Goal: Task Accomplishment & Management: Complete application form

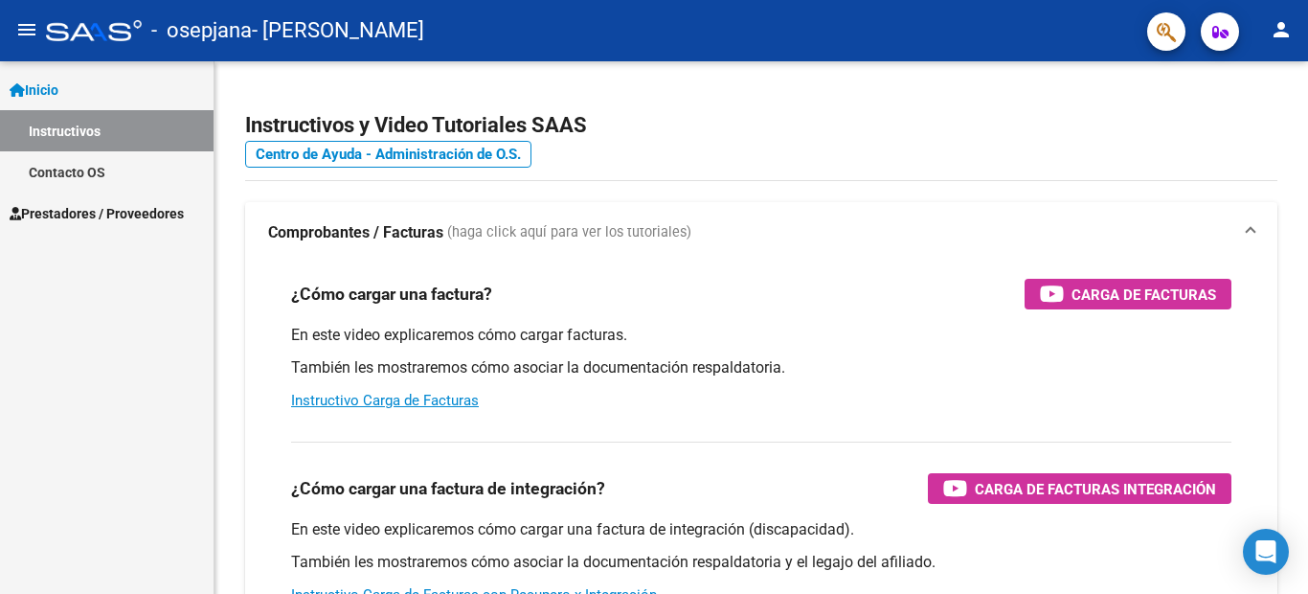
click at [163, 208] on span "Prestadores / Proveedores" at bounding box center [97, 213] width 174 height 21
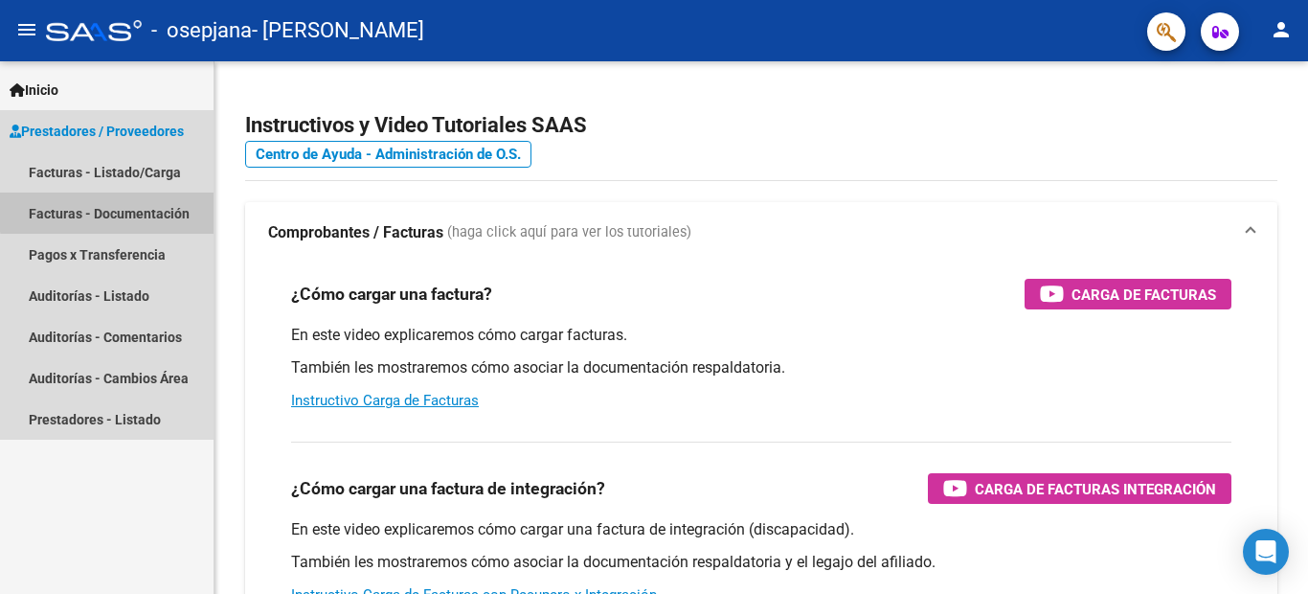
click at [163, 208] on link "Facturas - Documentación" at bounding box center [107, 213] width 214 height 41
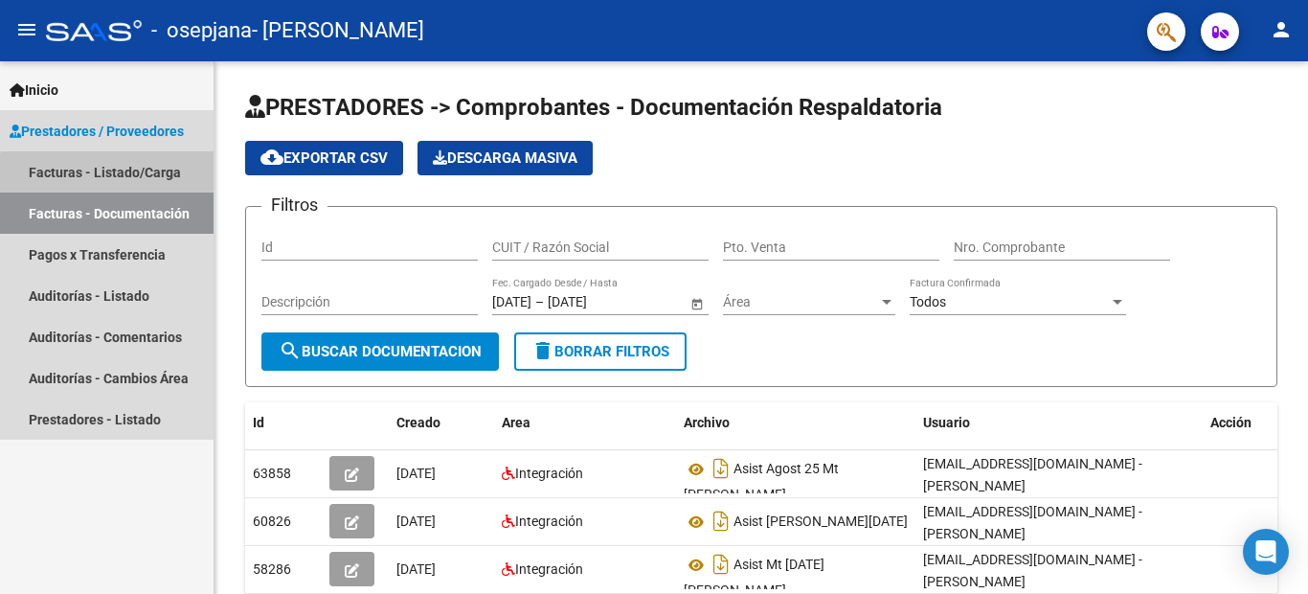
click at [167, 172] on link "Facturas - Listado/Carga" at bounding box center [107, 171] width 214 height 41
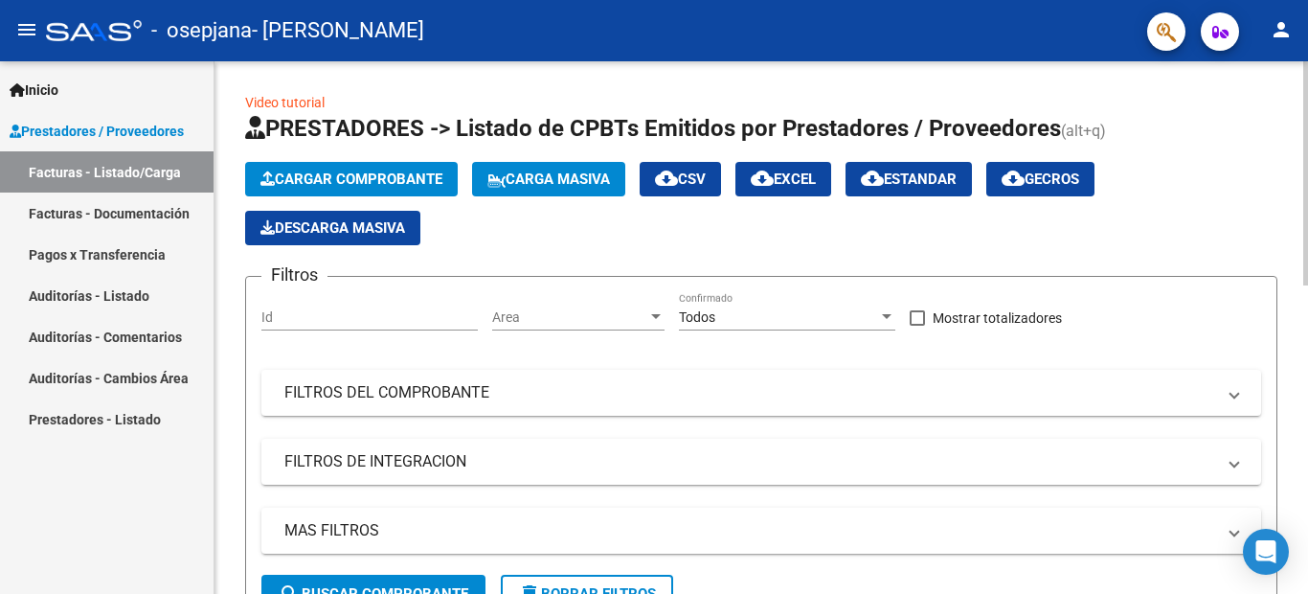
click at [325, 178] on span "Cargar Comprobante" at bounding box center [352, 178] width 182 height 17
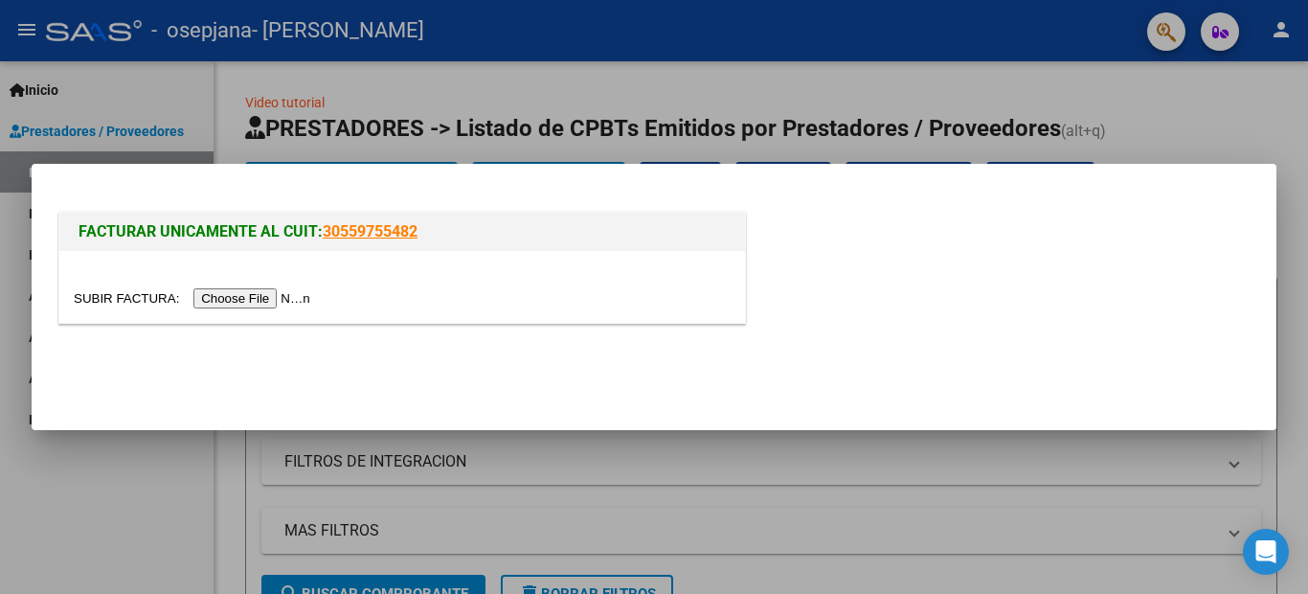
click at [258, 301] on input "file" at bounding box center [195, 298] width 242 height 20
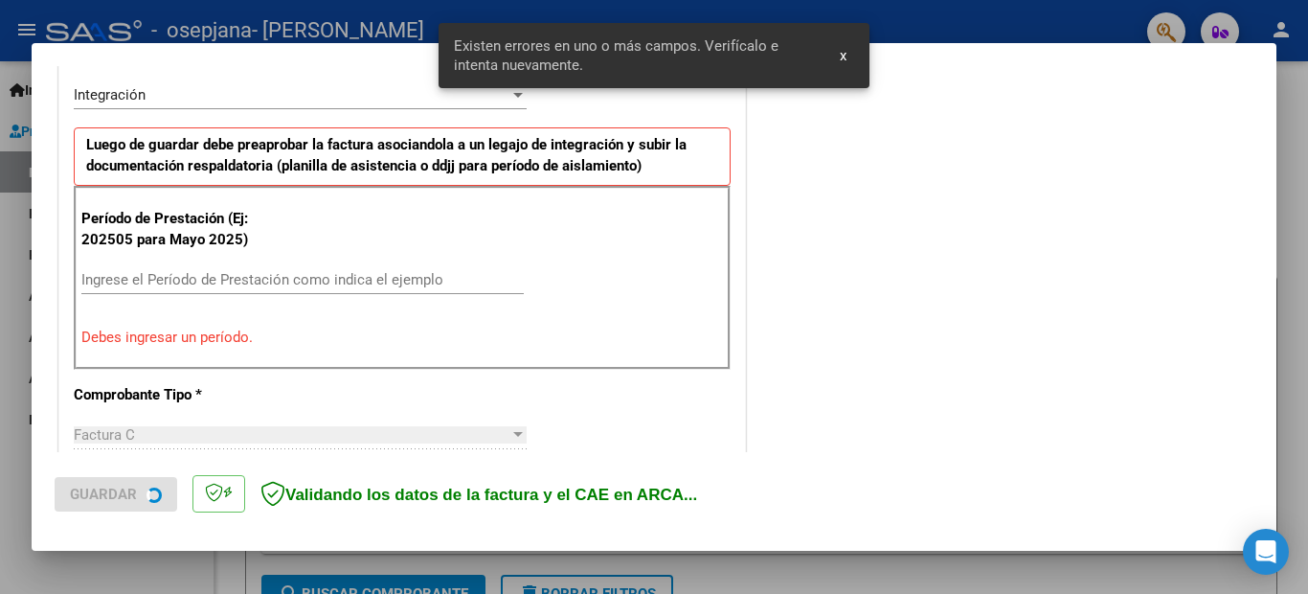
scroll to position [473, 0]
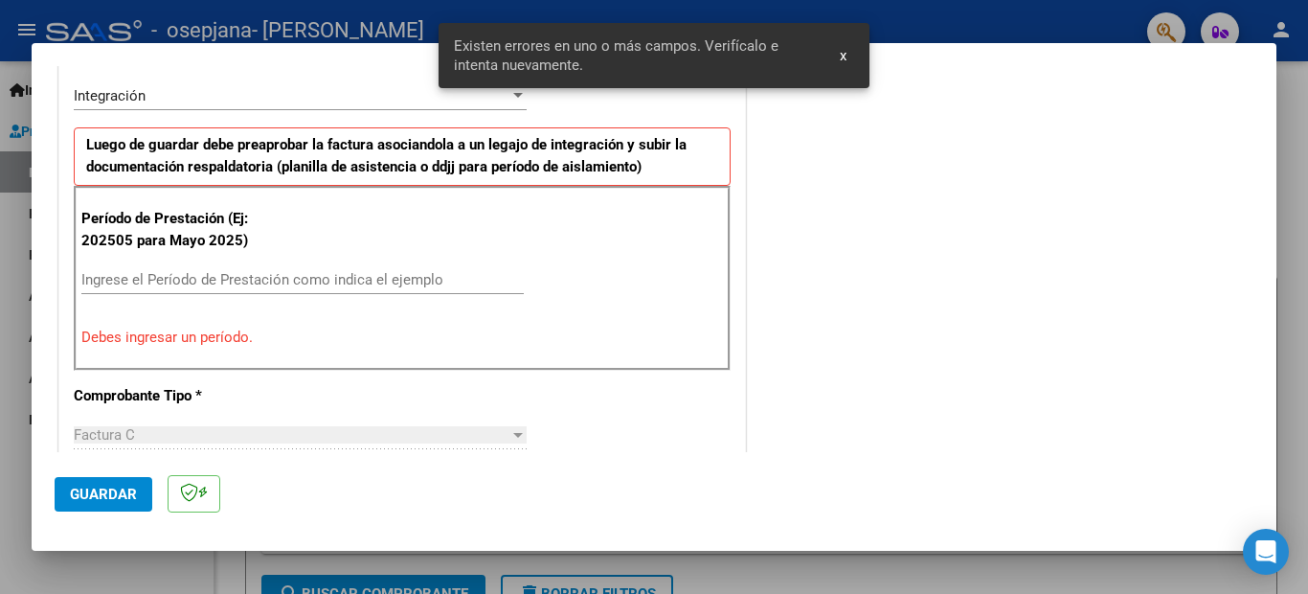
click at [244, 352] on div "Período de Prestación (Ej: 202505 para Mayo 2025) Ingrese el Período de Prestac…" at bounding box center [402, 278] width 657 height 184
click at [241, 343] on p "Debes ingresar un período." at bounding box center [402, 338] width 642 height 22
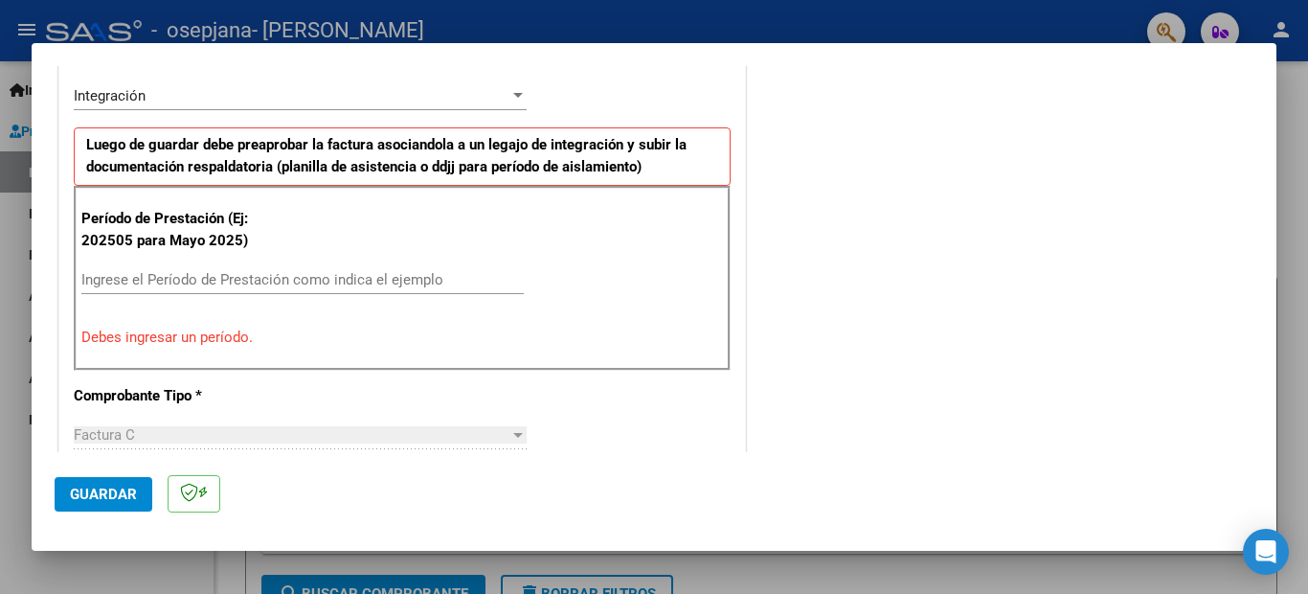
click at [241, 343] on p "Debes ingresar un período." at bounding box center [402, 338] width 642 height 22
click at [253, 335] on p "Debes ingresar un período." at bounding box center [402, 338] width 642 height 22
click at [246, 335] on p "Debes ingresar un período." at bounding box center [402, 338] width 642 height 22
click at [280, 284] on input "Ingrese el Período de Prestación como indica el ejemplo" at bounding box center [302, 279] width 443 height 17
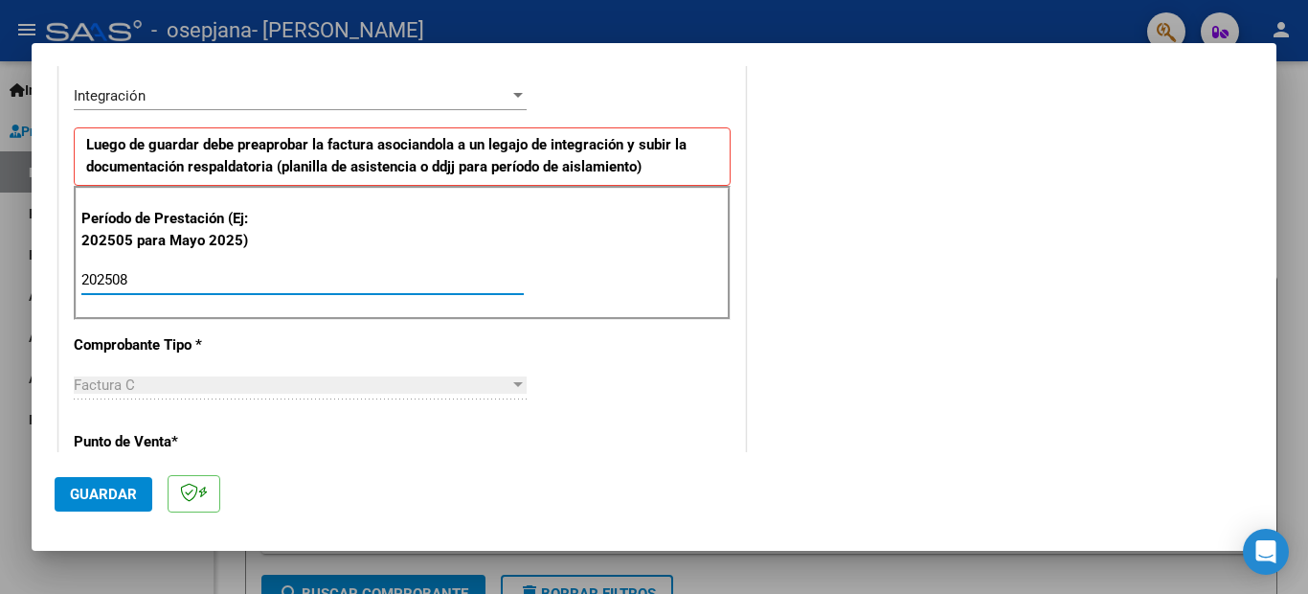
type input "202507"
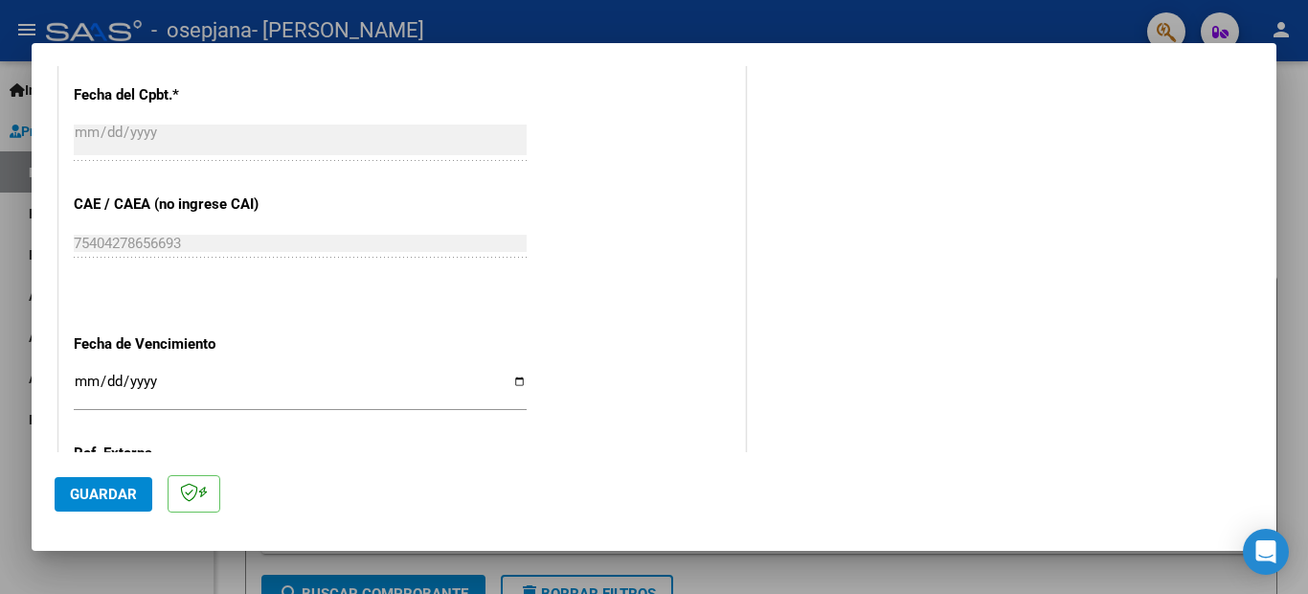
scroll to position [1108, 0]
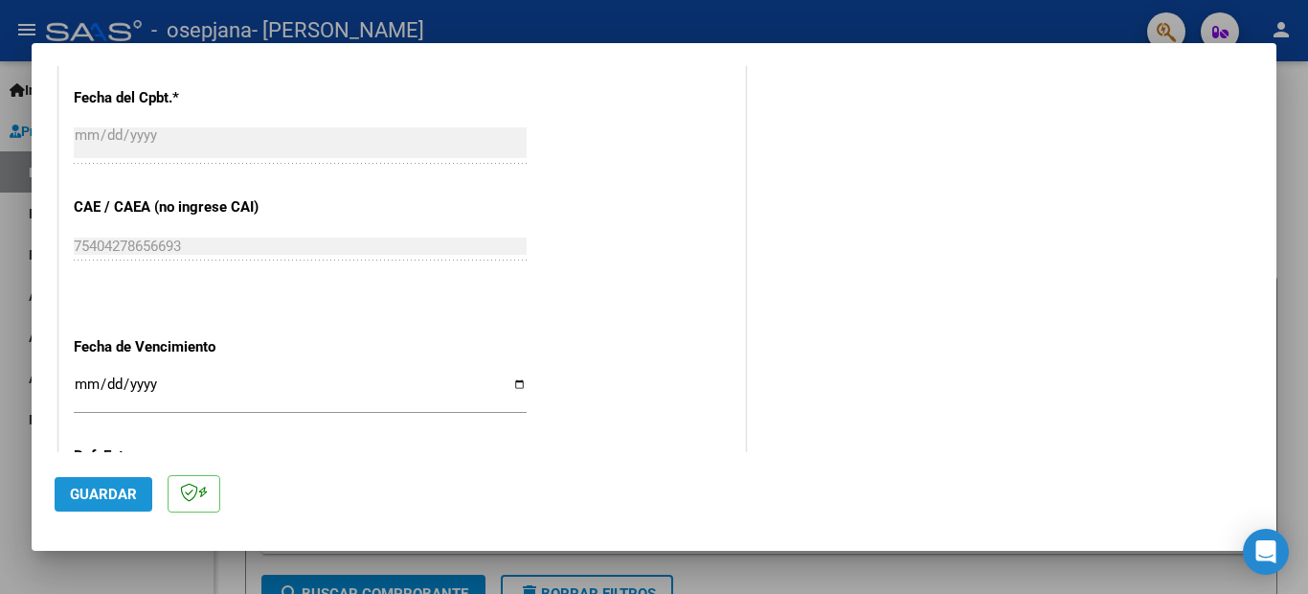
click at [103, 497] on span "Guardar" at bounding box center [103, 494] width 67 height 17
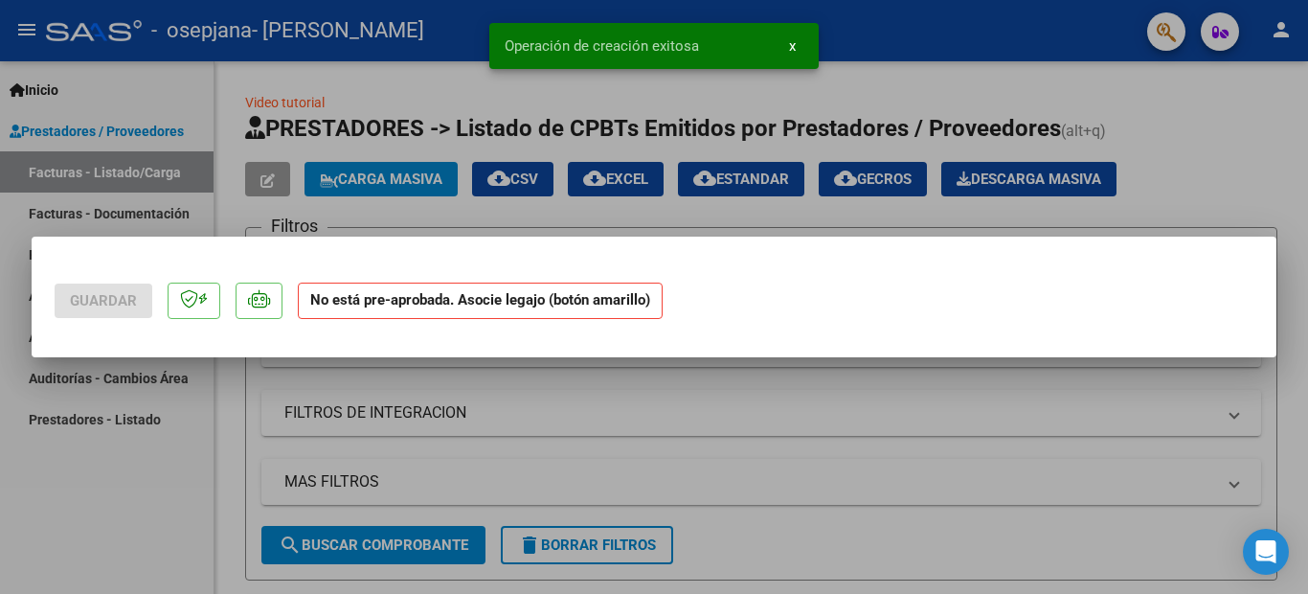
scroll to position [0, 0]
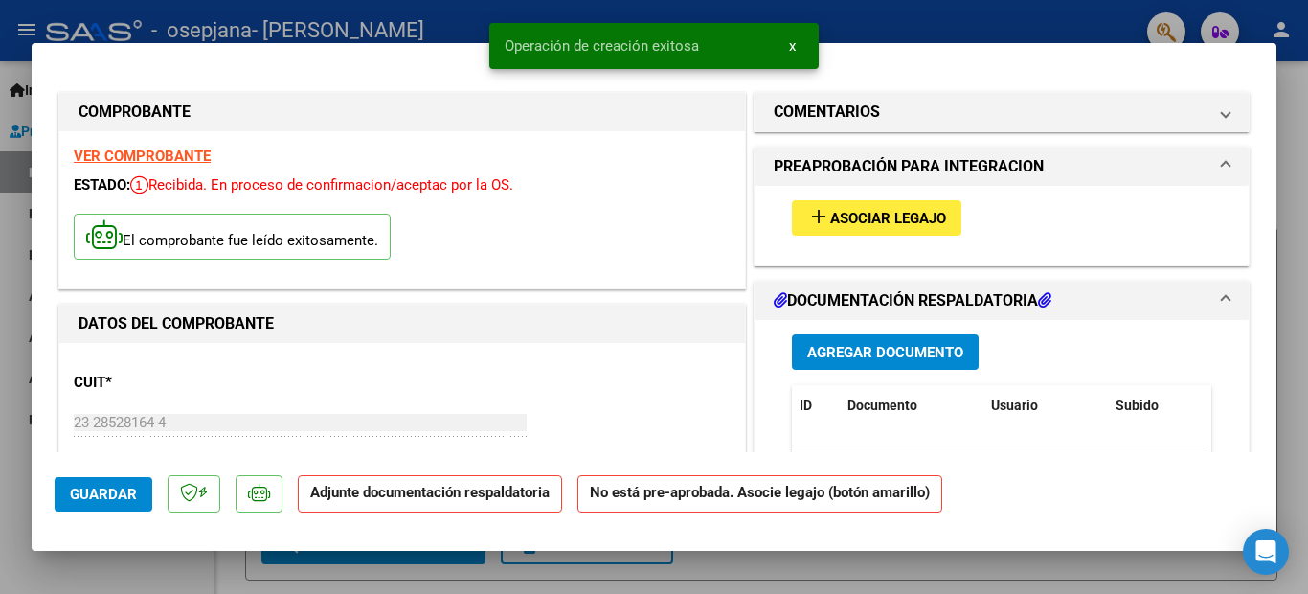
click at [876, 223] on span "Asociar Legajo" at bounding box center [888, 218] width 116 height 17
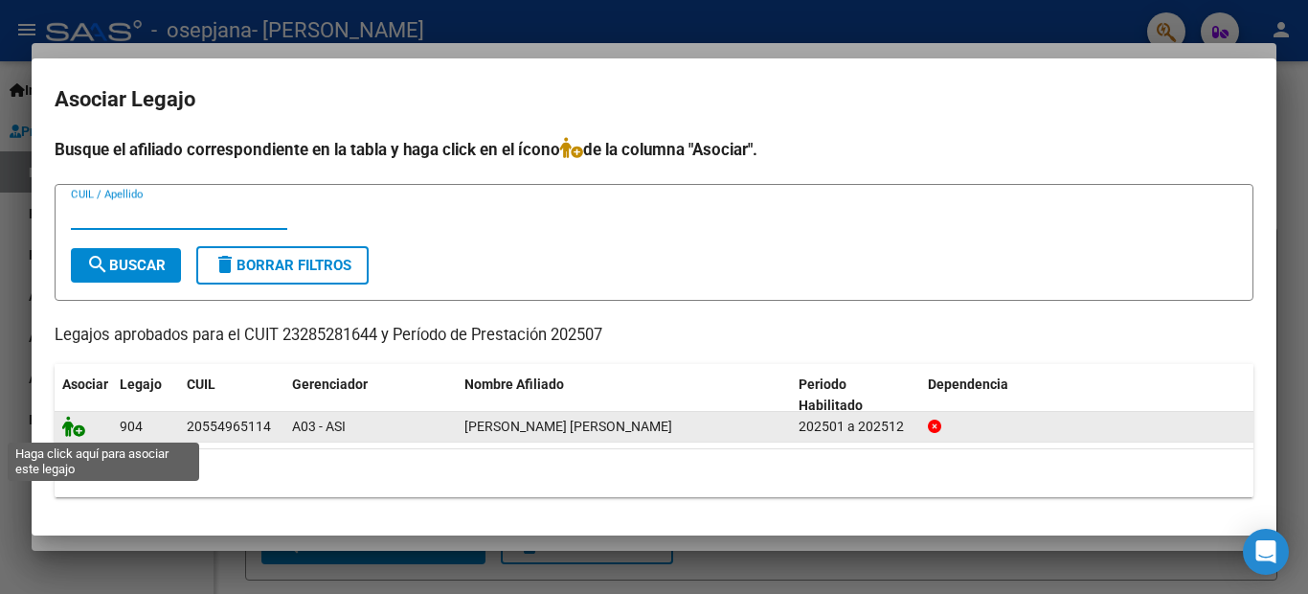
click at [72, 429] on icon at bounding box center [73, 426] width 23 height 21
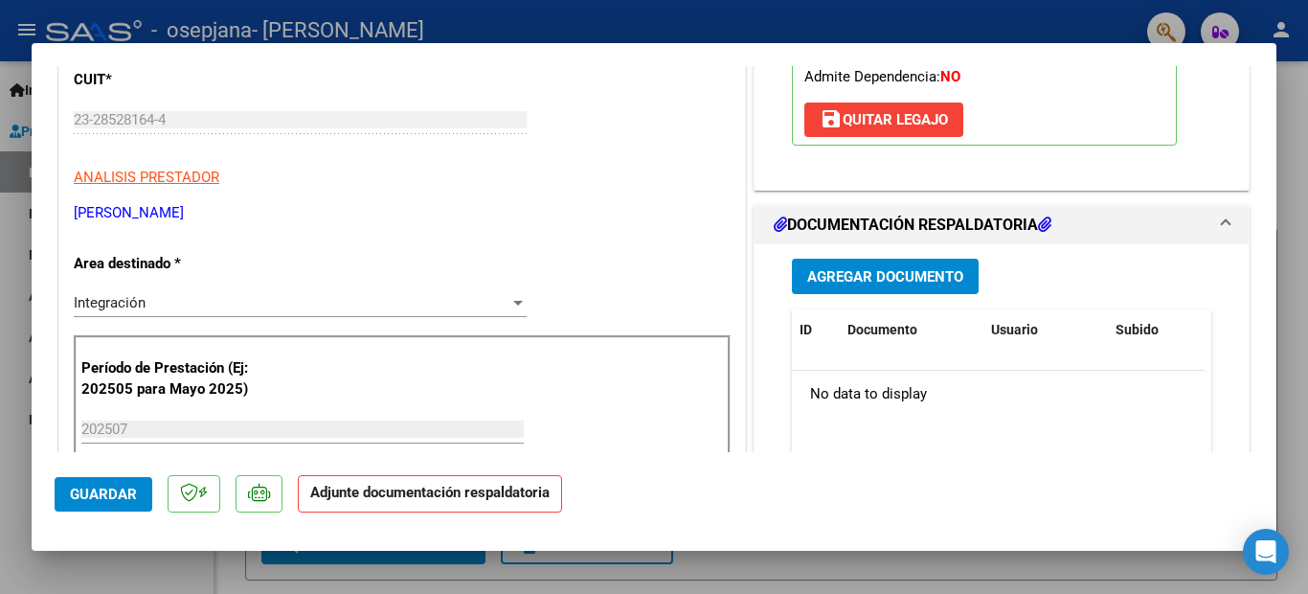
scroll to position [307, 0]
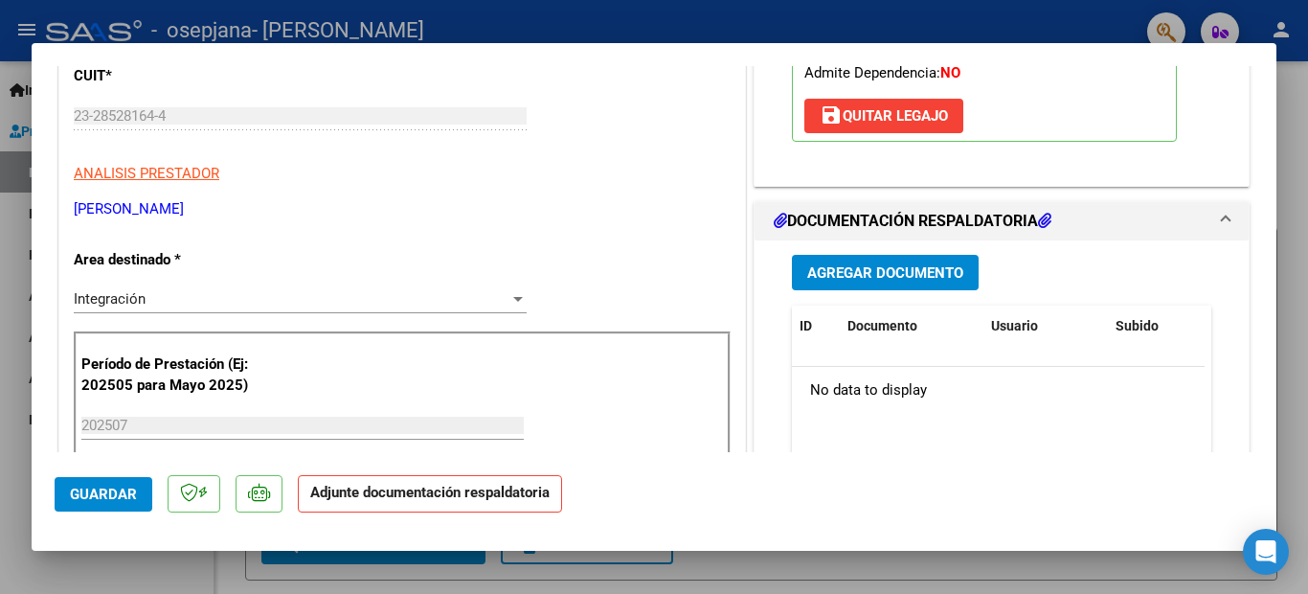
click at [833, 273] on span "Agregar Documento" at bounding box center [885, 272] width 156 height 17
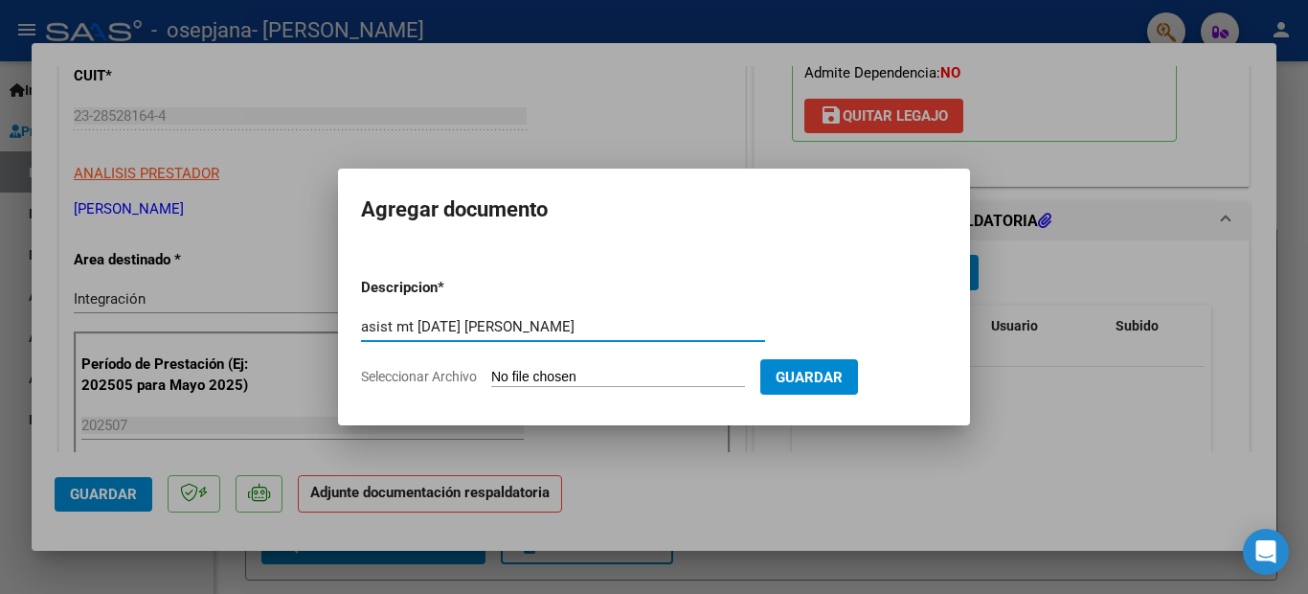
type input "asist mt [DATE] [PERSON_NAME]"
click at [558, 369] on input "Seleccionar Archivo" at bounding box center [618, 378] width 254 height 18
type input "C:\fakepath\asist [DATE] mt [PERSON_NAME] .pdf"
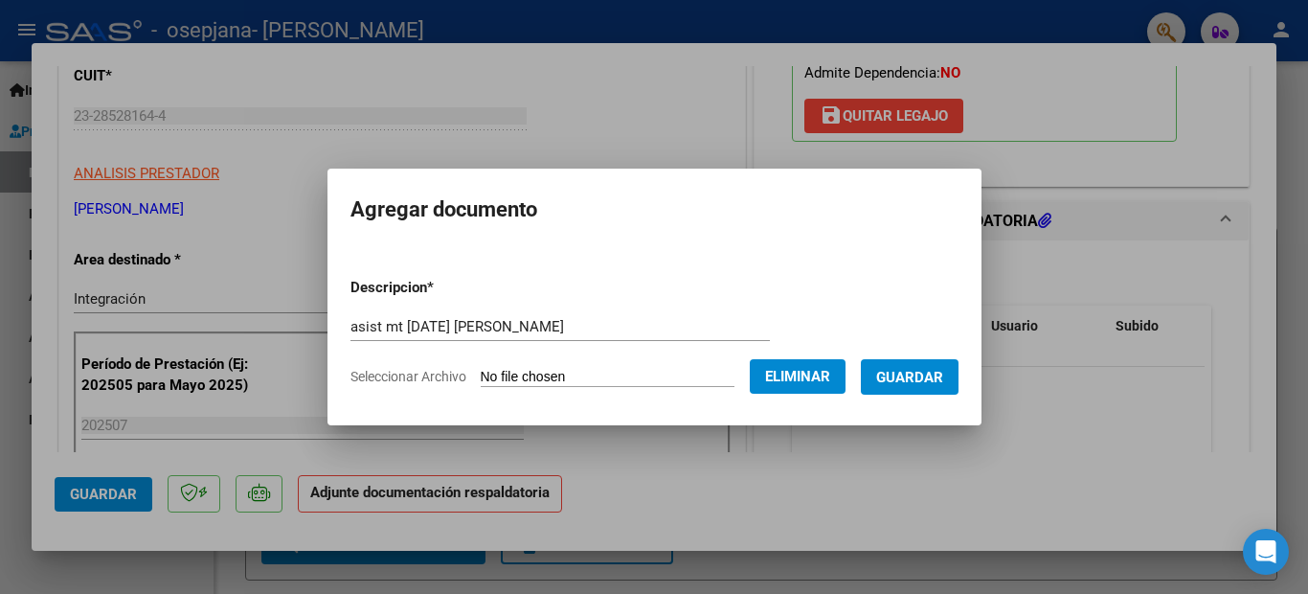
click at [905, 377] on span "Guardar" at bounding box center [909, 377] width 67 height 17
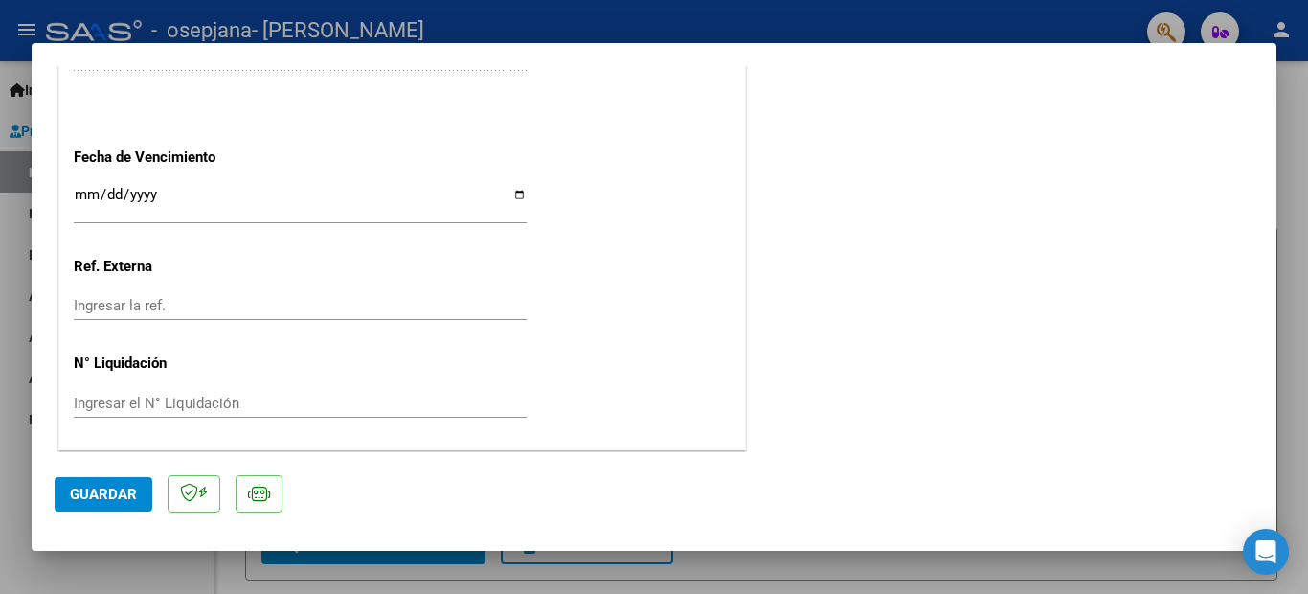
scroll to position [1329, 0]
click at [107, 500] on span "Guardar" at bounding box center [103, 494] width 67 height 17
click at [109, 494] on span "Guardar" at bounding box center [103, 494] width 67 height 17
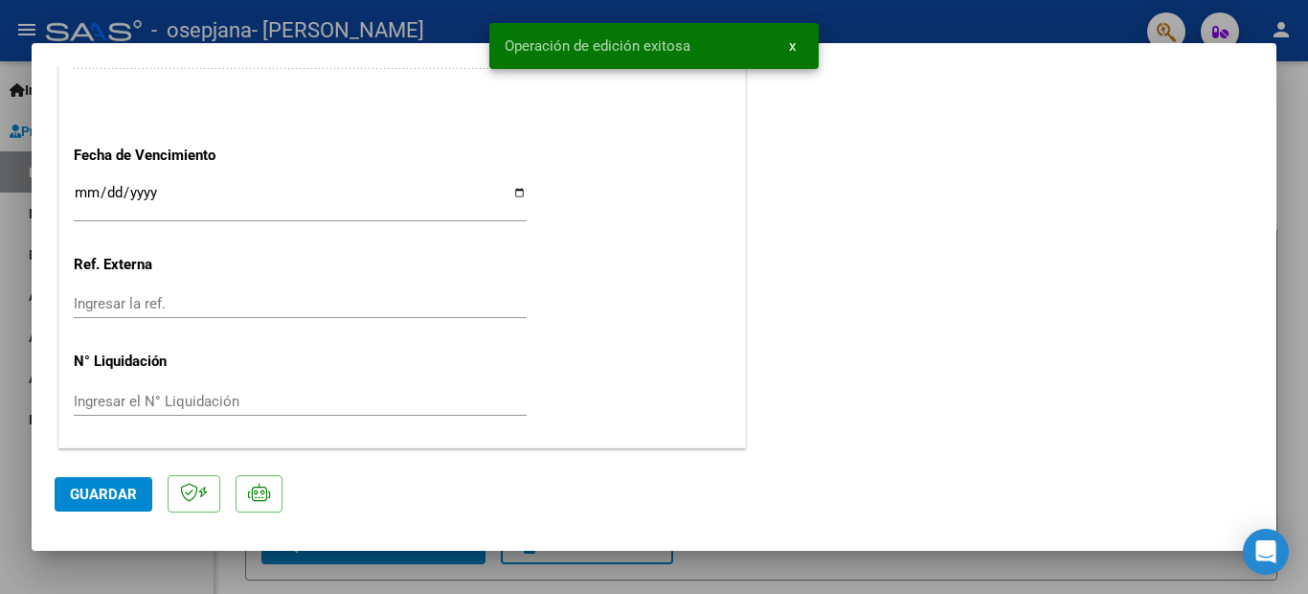
click at [1307, 219] on div at bounding box center [654, 297] width 1308 height 594
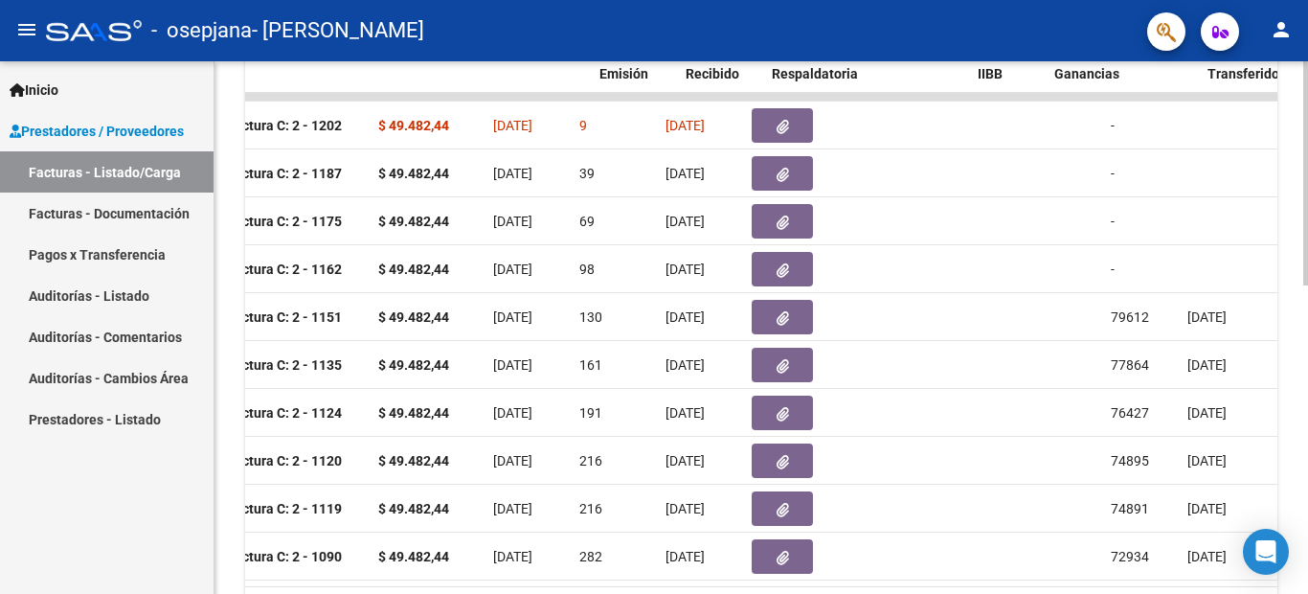
scroll to position [0, 722]
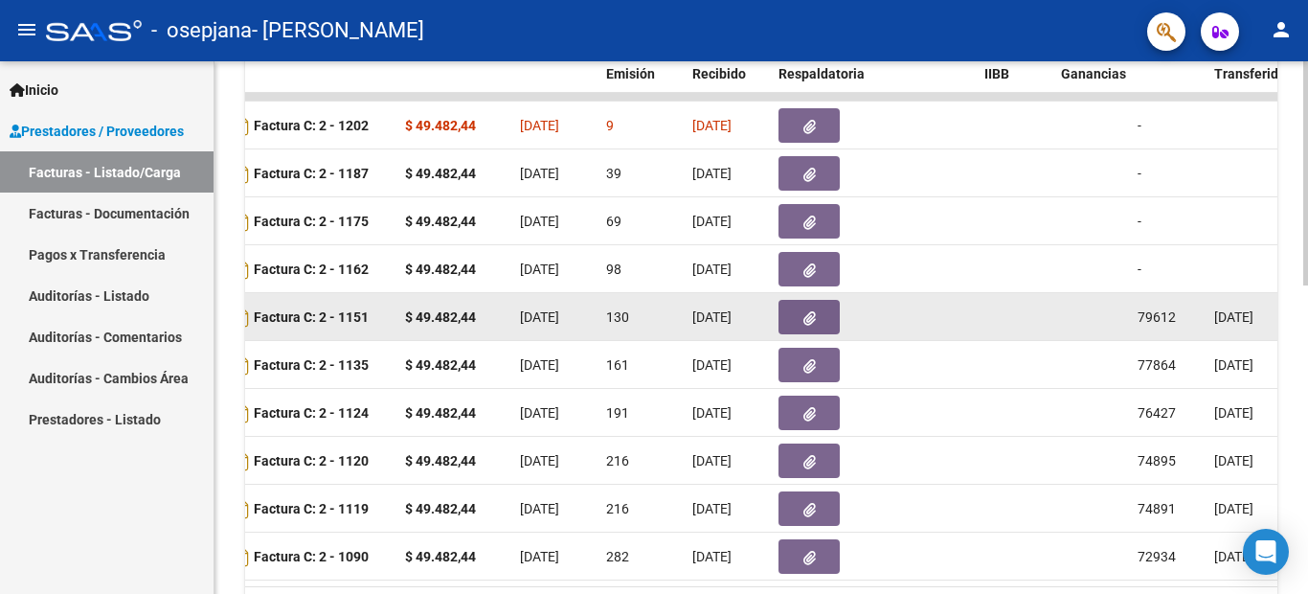
click at [825, 312] on button "button" at bounding box center [809, 317] width 61 height 34
